Goal: Obtain resource: Obtain resource

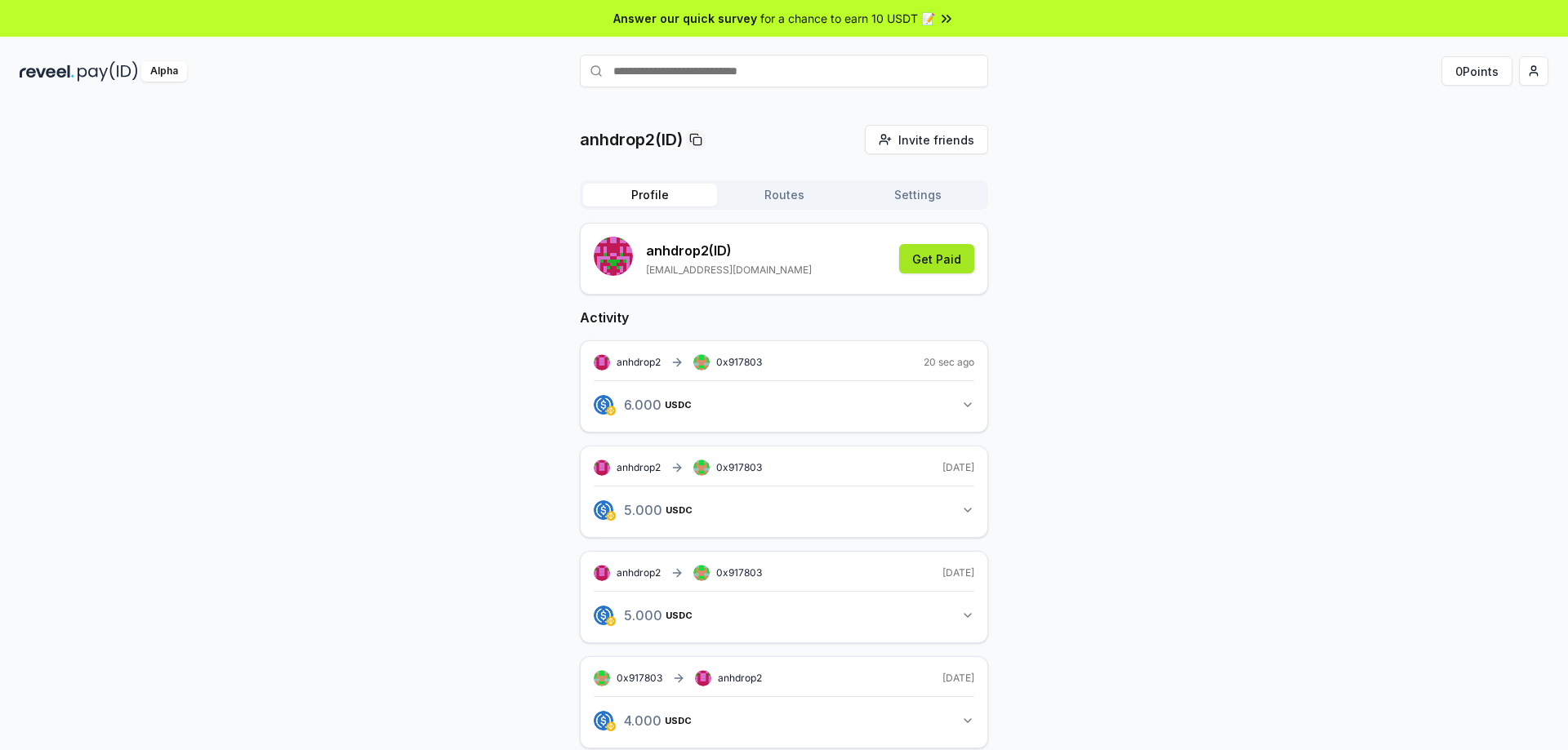
click at [941, 259] on button "Get Paid" at bounding box center [937, 259] width 75 height 29
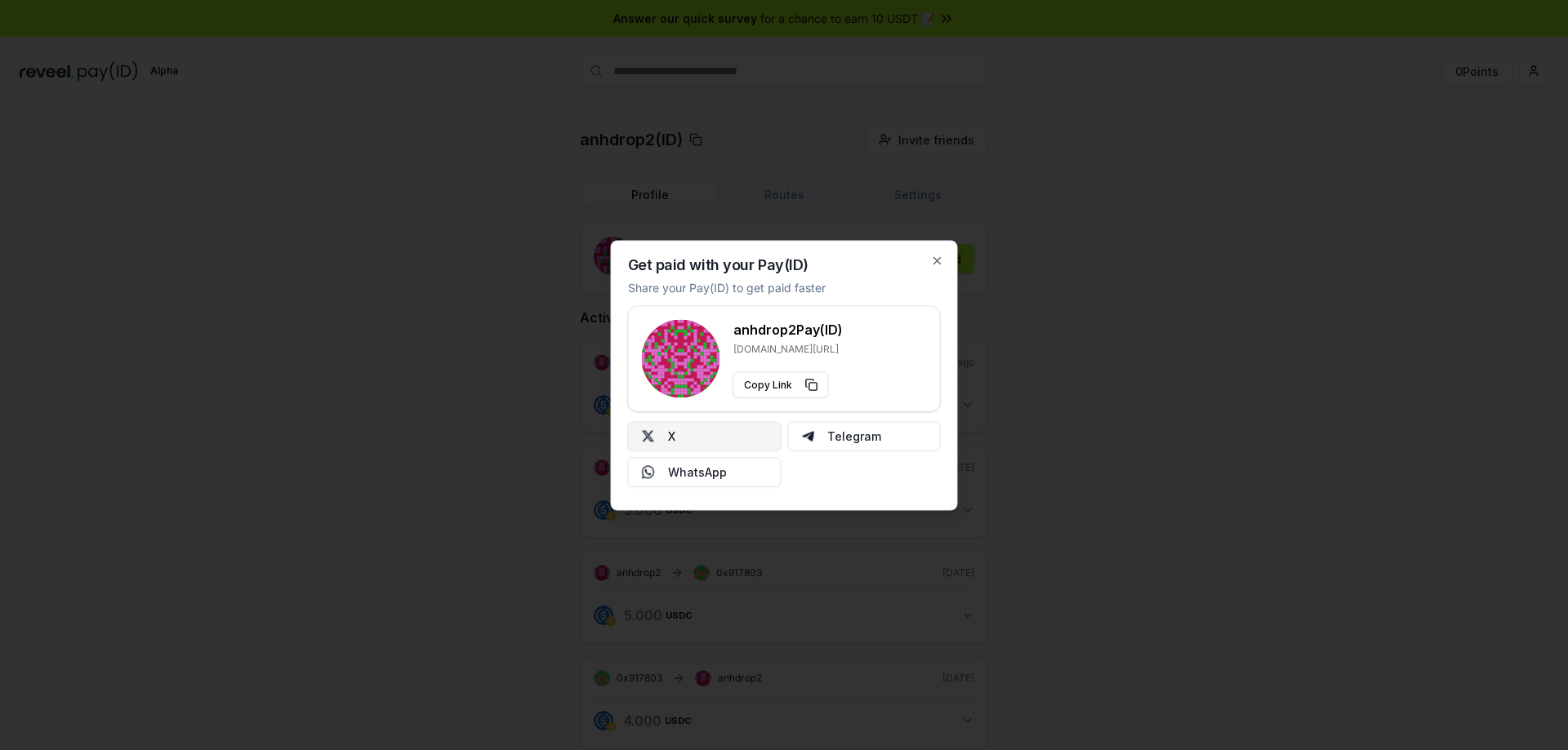
click at [691, 429] on button "X" at bounding box center [704, 435] width 153 height 29
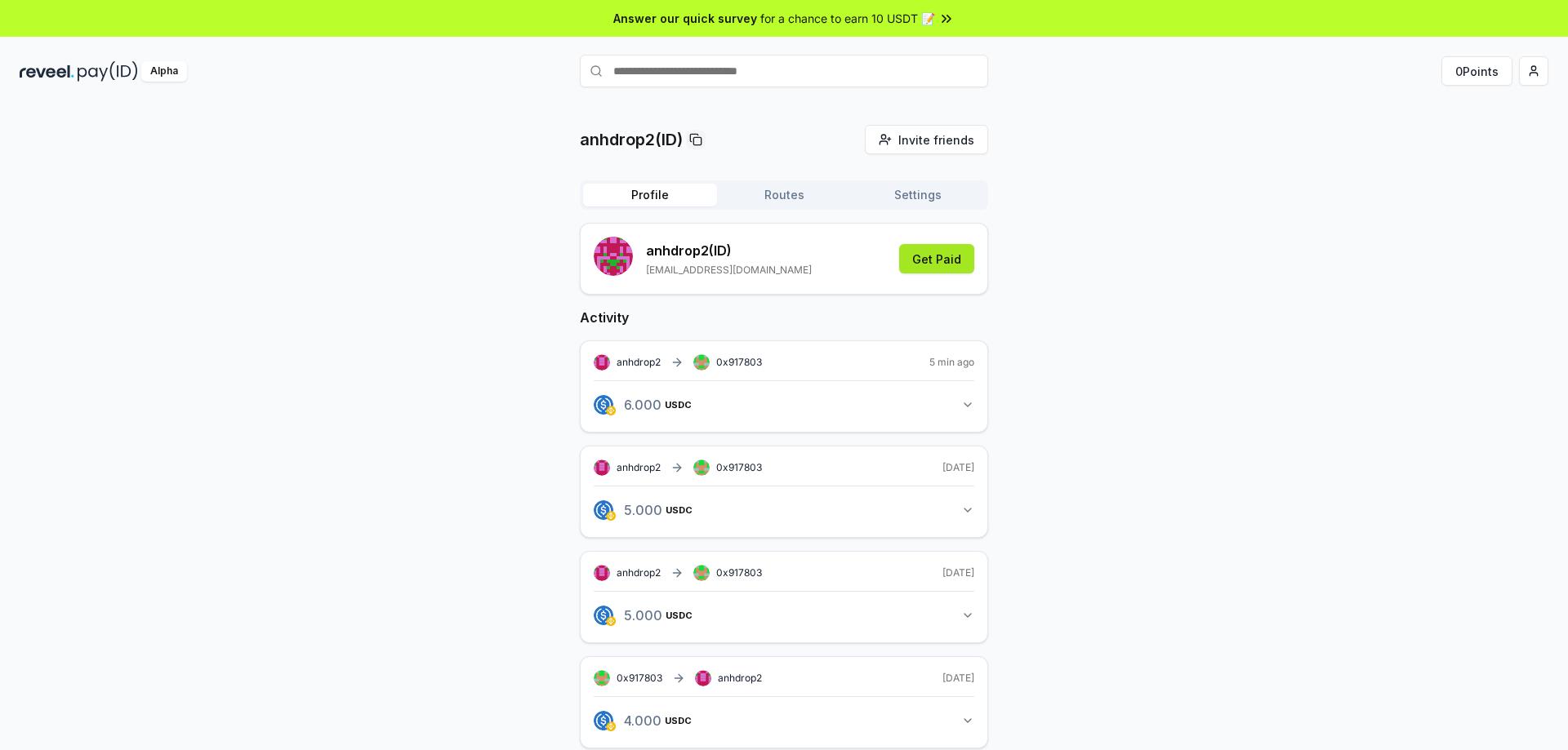
click at [935, 257] on button "Get Paid" at bounding box center [937, 259] width 75 height 29
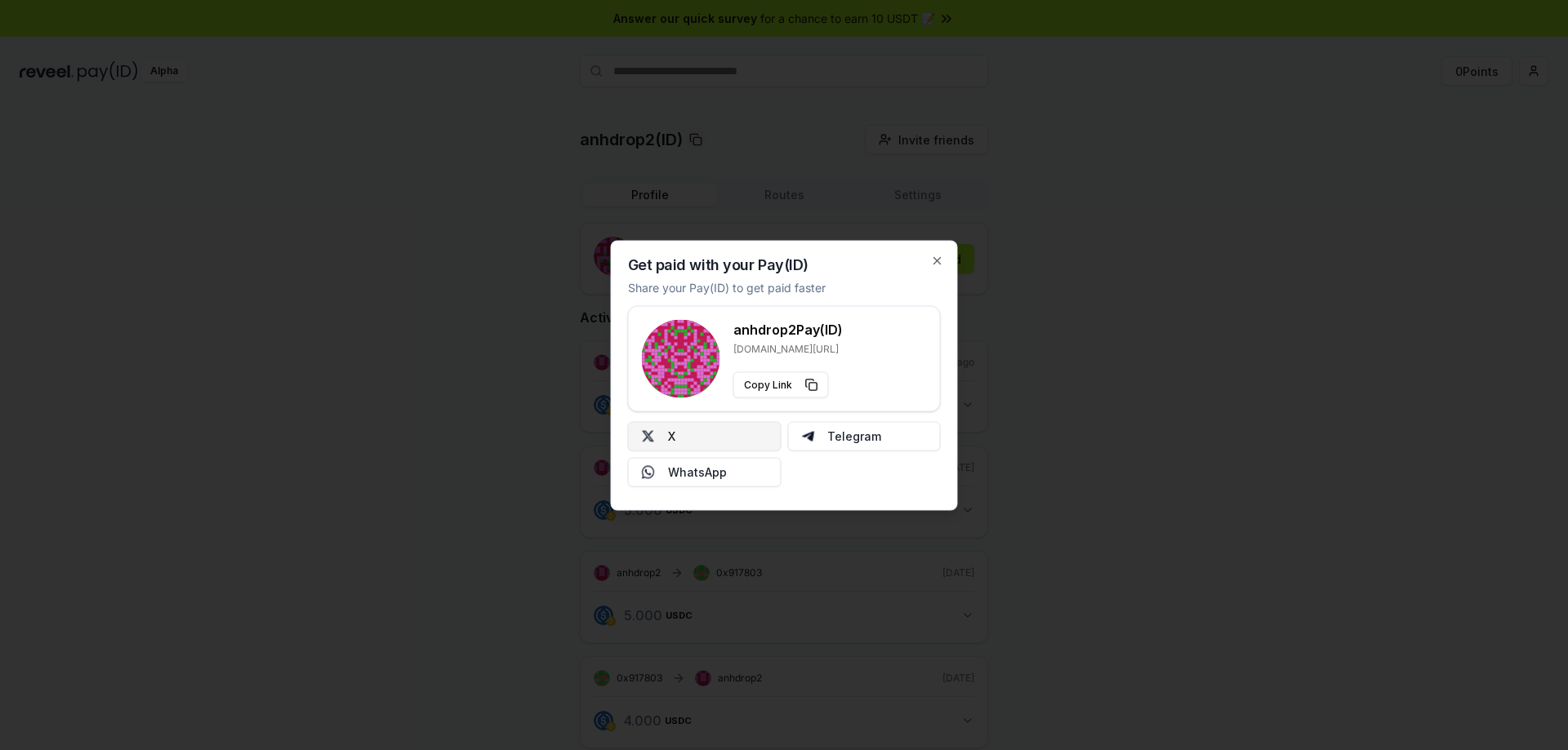
click at [728, 441] on button "X" at bounding box center [704, 435] width 153 height 29
